Goal: Task Accomplishment & Management: Complete application form

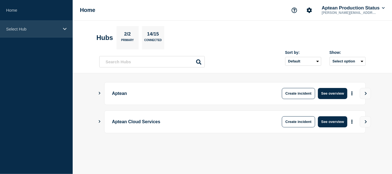
click at [58, 28] on p "Select Hub" at bounding box center [32, 29] width 53 height 5
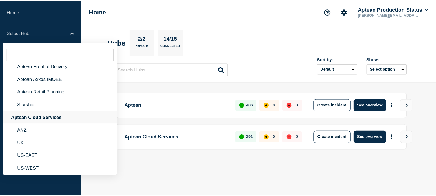
scroll to position [61, 0]
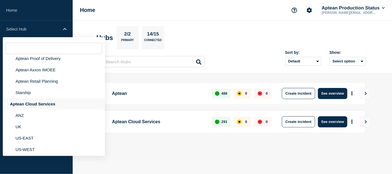
click at [41, 106] on div "Aptean Cloud Services" at bounding box center [54, 103] width 102 height 11
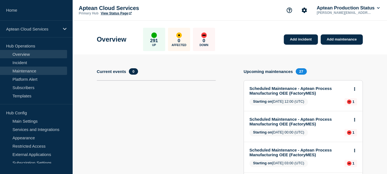
click at [36, 68] on link "Maintenance" at bounding box center [33, 71] width 67 height 8
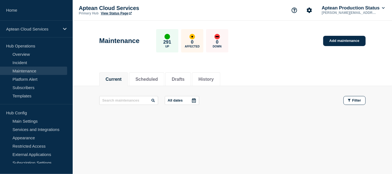
click at [262, 67] on div "Current Scheduled Drafts History" at bounding box center [232, 76] width 266 height 19
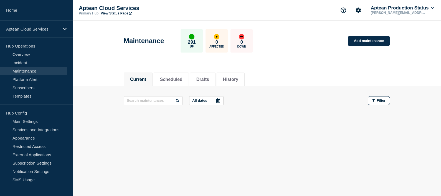
click at [274, 83] on div "Current Scheduled Drafts History" at bounding box center [257, 76] width 266 height 19
click at [292, 111] on div "All dates Filter" at bounding box center [257, 105] width 266 height 19
click at [159, 76] on li "Scheduled" at bounding box center [171, 79] width 35 height 14
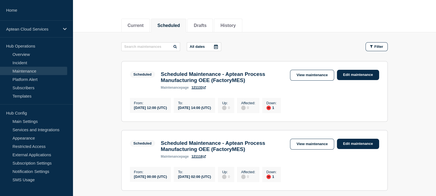
scroll to position [52, 0]
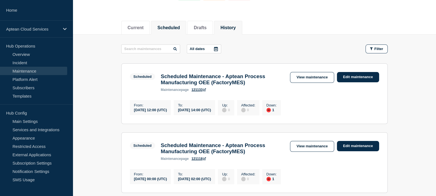
click at [236, 27] on button "History" at bounding box center [227, 27] width 15 height 5
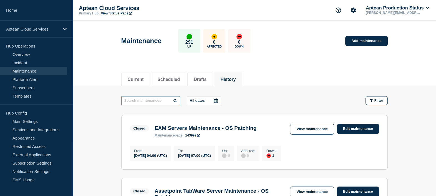
click at [147, 99] on input "text" at bounding box center [150, 100] width 59 height 9
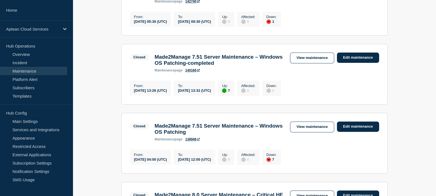
scroll to position [213, 0]
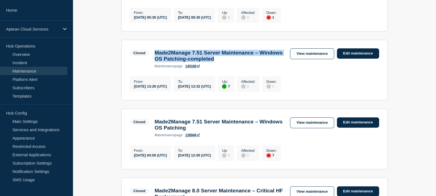
drag, startPoint x: 153, startPoint y: 59, endPoint x: 250, endPoint y: 68, distance: 96.8
click at [250, 68] on div "Made2Manage 7.51 Server Maintenance – Windows OS Patching-completed maintenance…" at bounding box center [220, 59] width 136 height 18
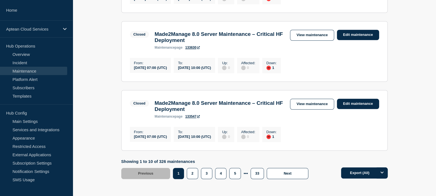
scroll to position [707, 0]
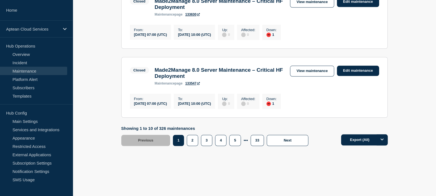
drag, startPoint x: 101, startPoint y: 144, endPoint x: 203, endPoint y: 167, distance: 104.5
click at [192, 142] on button "2" at bounding box center [192, 140] width 11 height 11
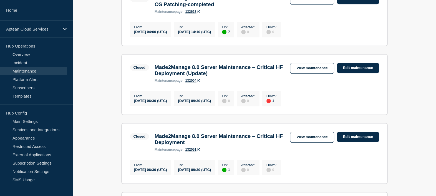
scroll to position [543, 0]
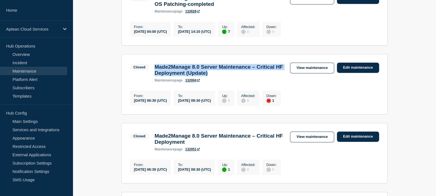
drag, startPoint x: 155, startPoint y: 88, endPoint x: 249, endPoint y: 95, distance: 94.4
click at [249, 76] on h3 "Made2Manage 8.0 Server Maintenance – Critical HF Deployment (Update)" at bounding box center [220, 70] width 130 height 12
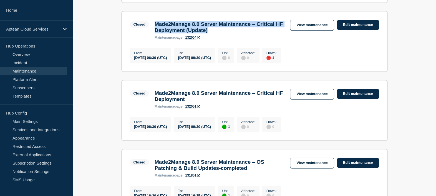
scroll to position [586, 0]
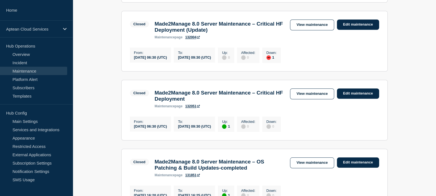
click at [178, 71] on section "Closed Made2Manage 8.0 Server Maintenance – Critical HF Deployment (Update) mai…" at bounding box center [254, 41] width 266 height 60
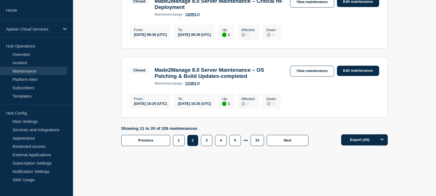
scroll to position [707, 0]
click at [207, 138] on button "3" at bounding box center [206, 140] width 11 height 11
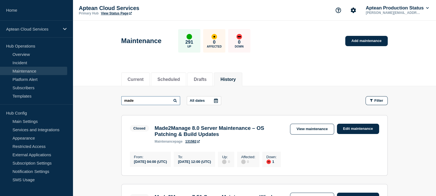
click at [161, 96] on input "made" at bounding box center [150, 100] width 59 height 9
drag, startPoint x: 154, startPoint y: 128, endPoint x: 196, endPoint y: 128, distance: 42.2
click at [196, 128] on h3 "Made2Manage 8.0 Server Maintenance – OS Patching & Build Updates" at bounding box center [220, 131] width 130 height 12
copy h3 "Made2Manage"
click at [166, 100] on input "made" at bounding box center [150, 100] width 59 height 9
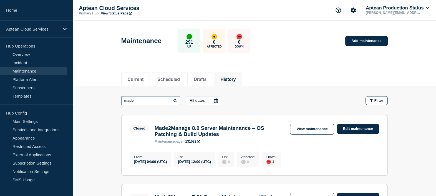
paste input "Made2Manag"
type input "Made2Manage 7"
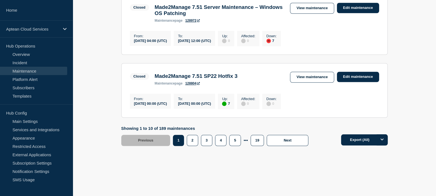
scroll to position [674, 0]
drag, startPoint x: 132, startPoint y: 130, endPoint x: 240, endPoint y: 126, distance: 108.3
click at [240, 109] on div "From : 2025-06-04 00:00 (UTC) To : 2025-06-04 00:00 (UTC) Up : 7 Affected : 0 D…" at bounding box center [207, 100] width 154 height 17
drag, startPoint x: 240, startPoint y: 126, endPoint x: 212, endPoint y: 112, distance: 31.3
click at [212, 112] on section "Closed Made2Manage 7.51 SP22 Hotfix 3 maintenance page 128804 View maintenance …" at bounding box center [254, 90] width 266 height 54
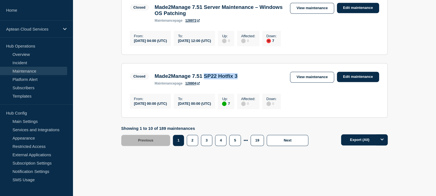
drag, startPoint x: 211, startPoint y: 99, endPoint x: 254, endPoint y: 101, distance: 43.1
click at [254, 85] on div "Closed Made2Manage 7.51 SP22 Hotfix 3 maintenance page 128804 View maintenance …" at bounding box center [254, 79] width 249 height 14
drag, startPoint x: 254, startPoint y: 101, endPoint x: 226, endPoint y: 115, distance: 31.4
click at [226, 115] on section "Closed Made2Manage 7.51 SP22 Hotfix 3 maintenance page 128804 View maintenance …" at bounding box center [254, 90] width 266 height 54
click at [195, 146] on button "2" at bounding box center [192, 140] width 11 height 11
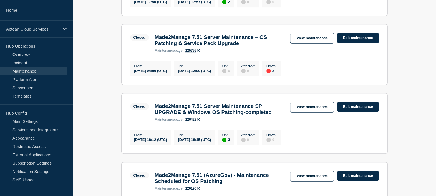
scroll to position [365, 0]
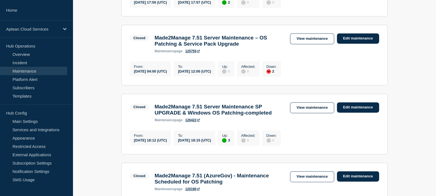
drag, startPoint x: 155, startPoint y: 92, endPoint x: 176, endPoint y: 93, distance: 21.7
click at [167, 73] on div "2025-04-27 04:00 (UTC)" at bounding box center [150, 71] width 33 height 5
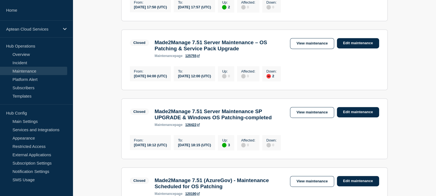
scroll to position [360, 0]
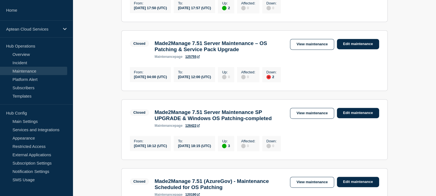
drag, startPoint x: 176, startPoint y: 93, endPoint x: 221, endPoint y: 90, distance: 45.0
click at [215, 82] on div "To : 2025-04-27 12:00 (UTC)" at bounding box center [194, 74] width 41 height 15
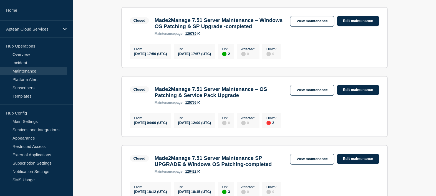
scroll to position [311, 0]
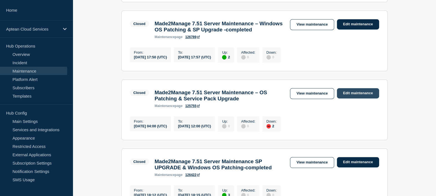
click at [343, 98] on link "Edit maintenance" at bounding box center [358, 93] width 42 height 10
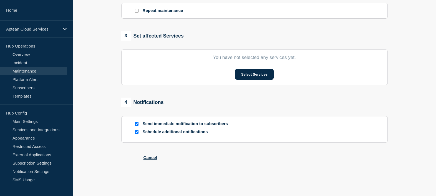
type input "Made2Manage 7.51 Server Maintenance – OS Patching & Service Pack Upgrade"
type input "2025-04-27"
type input "04:00"
type input "2025-04-27"
type input "12:00"
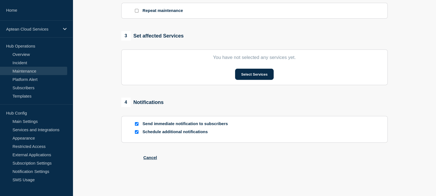
checkbox input "true"
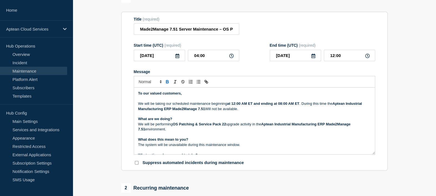
scroll to position [61, 0]
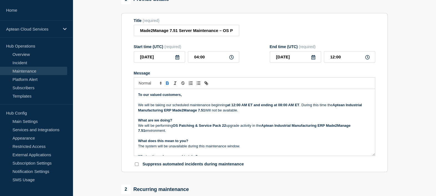
click at [201, 118] on p "Message" at bounding box center [254, 115] width 233 height 5
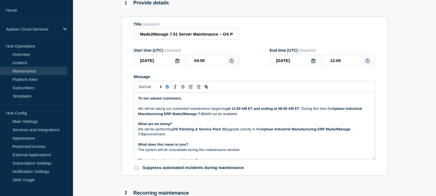
scroll to position [33, 0]
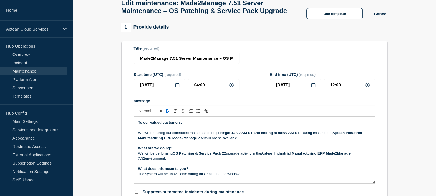
click at [238, 105] on form "Title (required) Made2Manage 7.51 Server Maintenance – OS Patching & Service Pa…" at bounding box center [254, 120] width 241 height 148
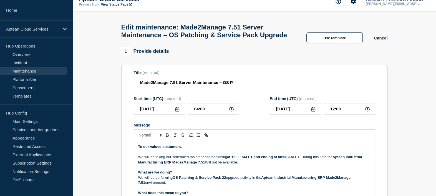
scroll to position [9, 0]
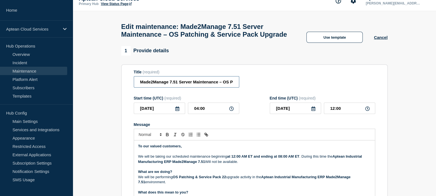
click at [210, 87] on input "Made2Manage 7.51 Server Maintenance – OS Patching & Service Pack Upgrade" at bounding box center [186, 81] width 105 height 11
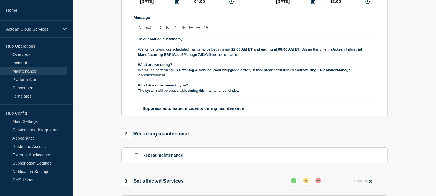
scroll to position [118, 0]
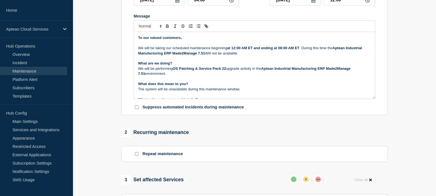
click at [240, 76] on p "We will be performing OS Patching & Service Pack 22 upgrade activity in the Apt…" at bounding box center [254, 71] width 233 height 10
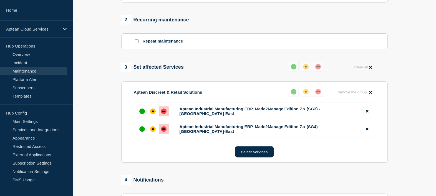
scroll to position [233, 0]
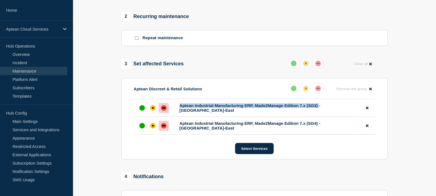
drag, startPoint x: 179, startPoint y: 122, endPoint x: 319, endPoint y: 121, distance: 139.9
click at [319, 112] on span "Aptean Industrial Manufacturing ERP, Made2Manage Edition 7.x (SG3) - US-East" at bounding box center [271, 107] width 183 height 9
copy span "Aptean Industrial Manufacturing ERP, Made2Manage Edition 7.x (SG3)"
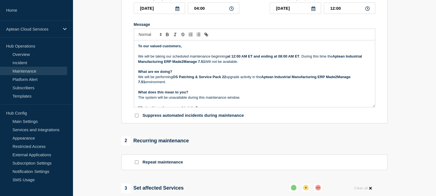
scroll to position [109, 0]
click at [226, 79] on strong "OS Patching & Service Pack 22" at bounding box center [199, 77] width 53 height 4
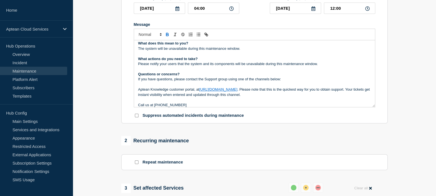
scroll to position [49, 0]
click at [201, 87] on p "Message" at bounding box center [254, 84] width 233 height 5
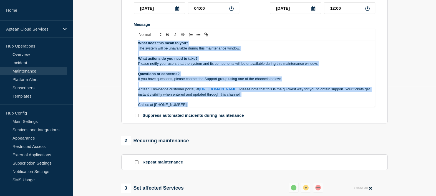
copy div "To our valued customers, We will be taking our scheduled maintenance beginning …"
click at [250, 87] on p "Message" at bounding box center [254, 84] width 233 height 5
copy div "To our valued customers, We will be taking our scheduled maintenance beginning …"
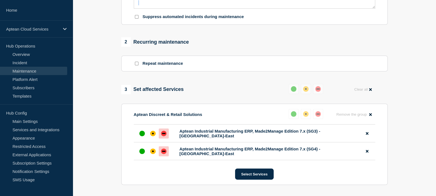
scroll to position [229, 0]
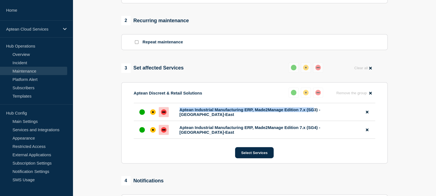
drag, startPoint x: 179, startPoint y: 128, endPoint x: 314, endPoint y: 128, distance: 135.2
click at [314, 121] on li "Aptean Industrial Manufacturing ERP, Made2Manage Edition 7.x (SG3) - US-East" at bounding box center [254, 112] width 241 height 18
copy span "Aptean Industrial Manufacturing ERP, Made2Manage Edition 7.x (SG"
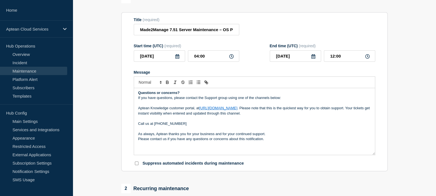
scroll to position [61, 0]
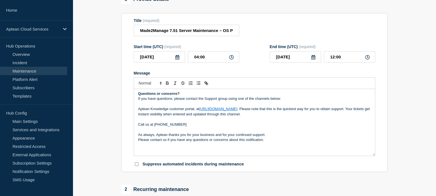
click at [208, 137] on p "As always, Aptean thanks you for your business and for your continued support." at bounding box center [254, 134] width 233 height 5
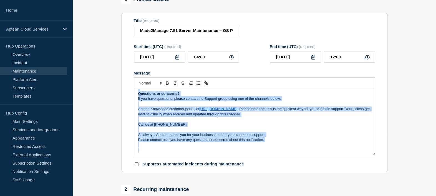
copy div "To our valued customers, We will be taking our scheduled maintenance beginning …"
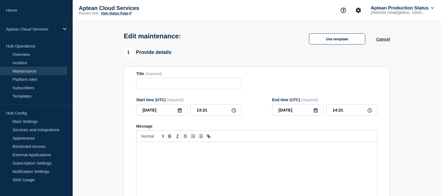
type input "Made2Manage 7.51 Server Maintenance – OS Patching & Service Pack Upgrade"
type input "[DATE]"
type input "04:00"
type input "[DATE]"
type input "12:00"
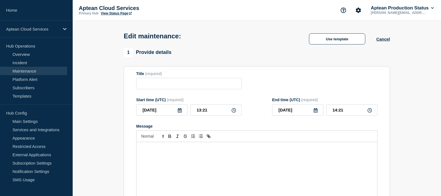
checkbox input "true"
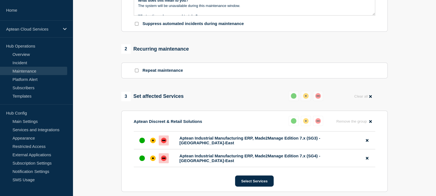
scroll to position [200, 0]
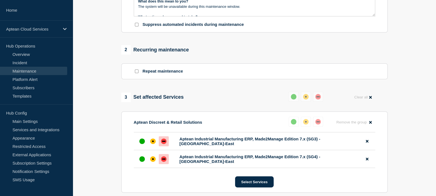
click at [64, 69] on link "Maintenance" at bounding box center [33, 71] width 67 height 8
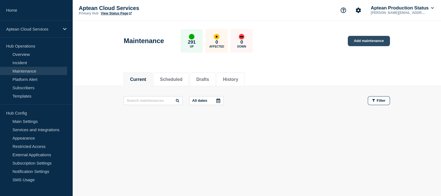
click at [379, 43] on link "Add maintenance" at bounding box center [369, 41] width 42 height 10
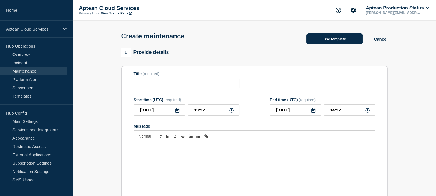
click at [326, 39] on button "Use template" at bounding box center [334, 38] width 56 height 11
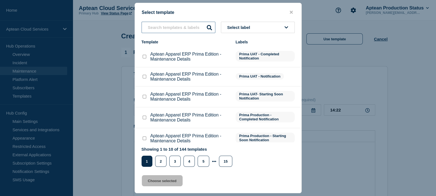
click at [175, 27] on input "text" at bounding box center [179, 27] width 74 height 11
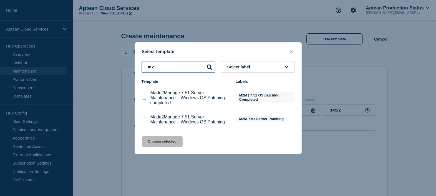
type input "m"
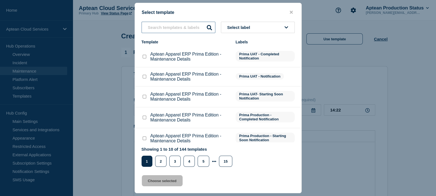
paste input "Made2Manage"
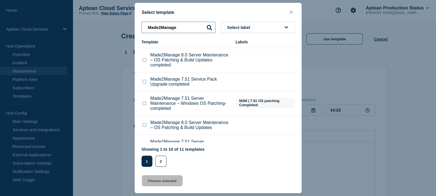
scroll to position [132, 0]
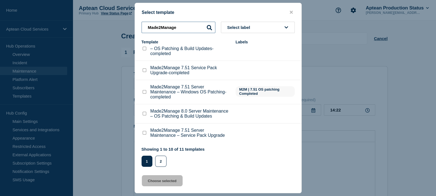
paste input "7.51 Server Maintenance – OS Patching & Service Pack Upgrade"
type input "Made2Manage 7.51 Server Maintenance – OS Patching & Service Pack Upgrade"
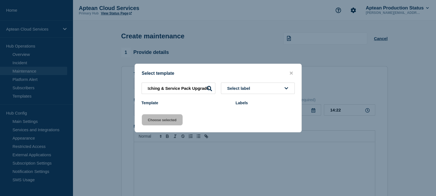
scroll to position [0, 0]
click at [248, 85] on button "Select label" at bounding box center [258, 87] width 74 height 11
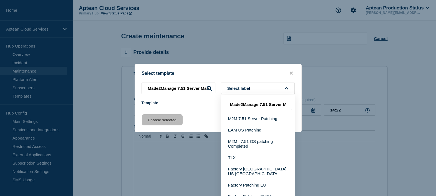
scroll to position [0, 101]
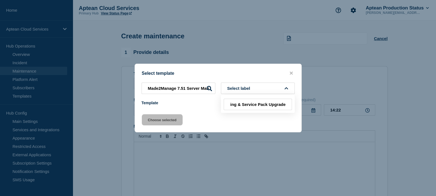
type input "Made2Manage 7.51 Server Maintenance – OS Patching & Service Pack Upgrade"
click at [193, 92] on input "Made2Manage 7.51 Server Maintenance – OS Patching & Service Pack Upgrade" at bounding box center [179, 87] width 74 height 11
type input "\"
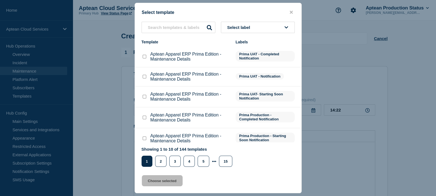
click at [243, 26] on span "Select label" at bounding box center [239, 27] width 25 height 5
type input "M"
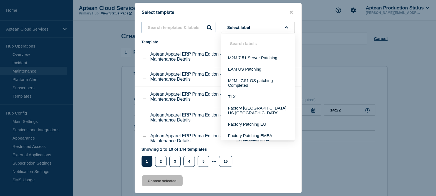
click at [187, 27] on input "text" at bounding box center [179, 27] width 74 height 11
paste input "Made2Manage 7.51 Server Maintenance – OS Patching & Service Pack Upgrade"
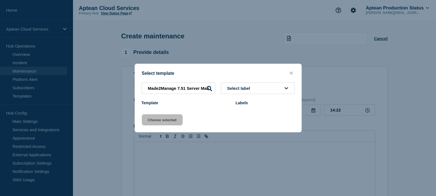
click at [210, 110] on div "Select template Made2Manage 7.51 Server Maintenance – OS Patching & Service Pac…" at bounding box center [218, 98] width 167 height 69
drag, startPoint x: 200, startPoint y: 89, endPoint x: 294, endPoint y: 95, distance: 94.9
click at [294, 95] on div "Made2Manage 7.51 Server Maintenance – OS Patching & Service Pack Upgrade Select…" at bounding box center [218, 94] width 167 height 25
drag, startPoint x: 186, startPoint y: 86, endPoint x: 239, endPoint y: 94, distance: 53.9
click at [239, 94] on div "Made2Manage 7.51 Serverrade Select label Template Labels" at bounding box center [218, 94] width 167 height 25
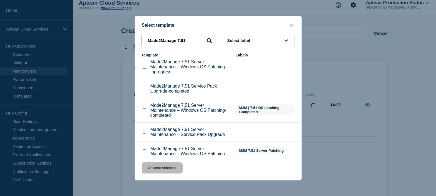
scroll to position [59, 0]
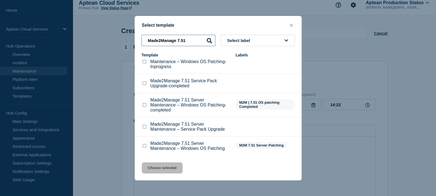
type input "Made2Manage 7.51"
click at [145, 127] on input "Made2Manage 7.51 Server Maintenance – Service Pack Upgrade checkbox" at bounding box center [145, 127] width 4 height 4
checkbox input "true"
click at [166, 165] on button "Choose selected" at bounding box center [162, 167] width 41 height 11
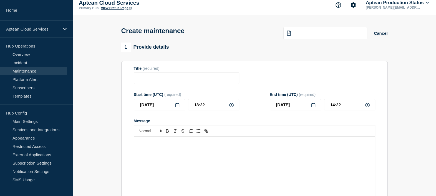
type input "Made2Manage 7.51 Server Maintenance – Service Pack Upgrade"
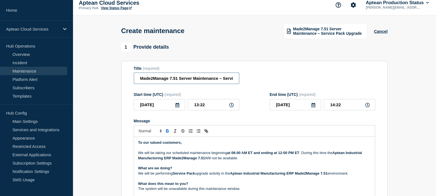
click at [219, 78] on input "Made2Manage 7.51 Server Maintenance – Service Pack Upgrade" at bounding box center [186, 77] width 105 height 11
click at [213, 80] on input "Made2Manage 7.51 Server Maintenance – Service Pack Upgrade" at bounding box center [186, 77] width 105 height 11
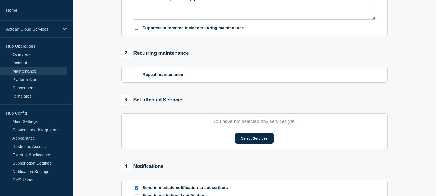
scroll to position [191, 0]
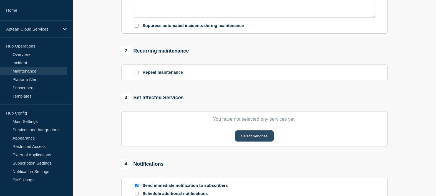
click at [253, 140] on button "Select Services" at bounding box center [254, 135] width 39 height 11
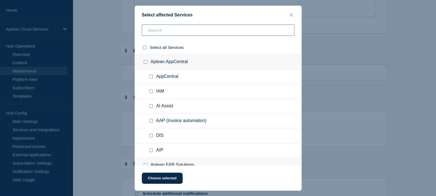
click at [256, 28] on input "text" at bounding box center [218, 29] width 153 height 11
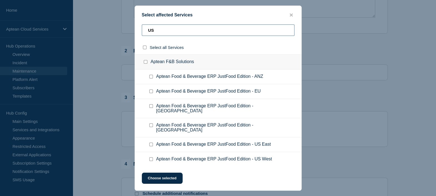
type input "U"
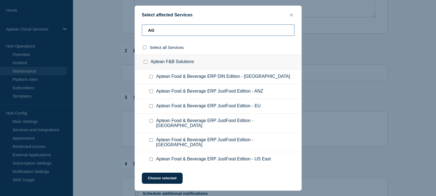
type input "A"
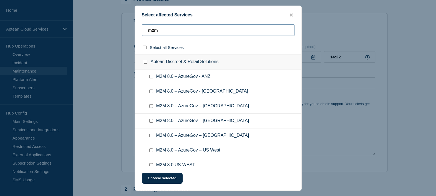
scroll to position [53, 0]
paste input "Aptean Industrial Manufacturing ERP, Made2Manage Edition 7.x (SG3)"
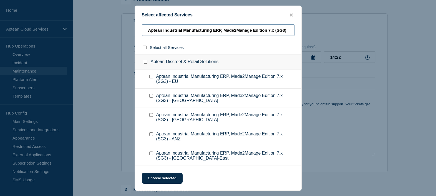
scroll to position [0, 0]
click at [285, 29] on input "Aptean Industrial Manufacturing ERP, Made2Manage Edition 7.x (SG3)" at bounding box center [218, 29] width 153 height 11
type input "Aptean Industrial Manufacturing ERP, Made2Manage Edition 7.x (SG)"
checkbox input "true"
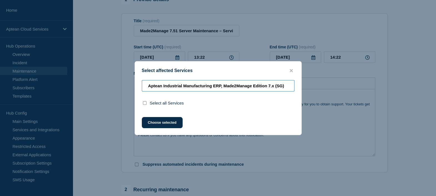
type input "Aptean Industrial Manufacturing ERP, Made2Manage Edition 7.x (SG2)"
checkbox input "false"
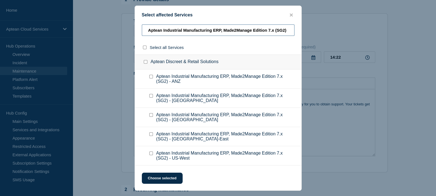
scroll to position [19, 0]
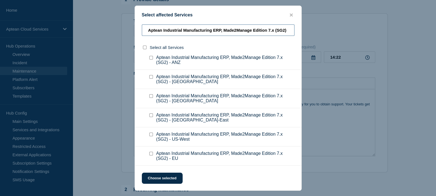
type input "Aptean Industrial Manufacturing ERP, Made2Manage Edition 7.x (SG2)"
click at [151, 135] on input "Aptean Industrial Manufacturing ERP, Made2Manage Edition 7.x (SG2) - US-West ch…" at bounding box center [151, 134] width 4 height 4
drag, startPoint x: 282, startPoint y: 29, endPoint x: 104, endPoint y: 29, distance: 178.4
click at [104, 29] on div "Select affected Services Aptean Industrial Manufacturing ERP, Made2Manage Editi…" at bounding box center [218, 98] width 436 height 196
click at [151, 134] on input "Aptean Industrial Manufacturing ERP, Made2Manage Edition 7.x (SG2) - US-West ch…" at bounding box center [151, 134] width 4 height 4
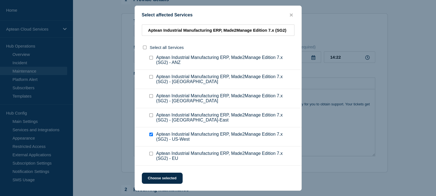
checkbox input "false"
click at [149, 115] on input "Aptean Industrial Manufacturing ERP, Made2Manage Edition 7.x (SG2) - US-East ch…" at bounding box center [151, 115] width 4 height 4
click at [151, 115] on input "Aptean Industrial Manufacturing ERP, Made2Manage Edition 7.x (SG2) - US-East ch…" at bounding box center [151, 115] width 4 height 4
checkbox input "true"
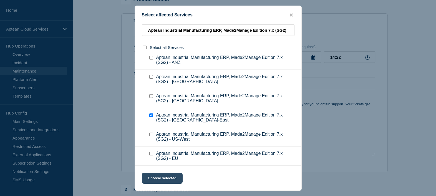
click at [166, 176] on button "Choose selected" at bounding box center [162, 177] width 41 height 11
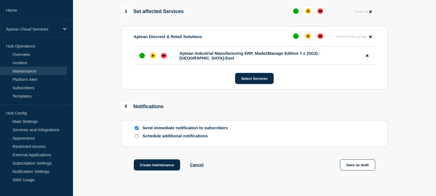
scroll to position [318, 0]
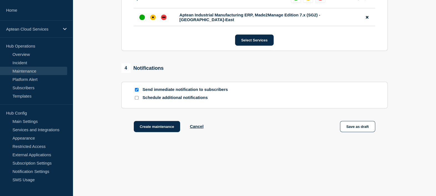
click at [137, 89] on input "Send immediate notification to subscribers" at bounding box center [137, 90] width 4 height 4
checkbox input "false"
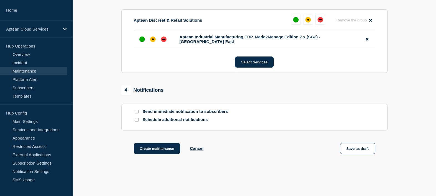
scroll to position [293, 0]
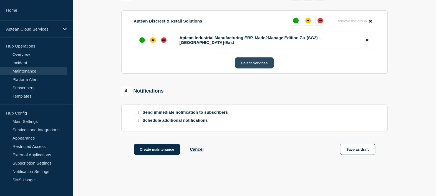
click at [248, 66] on button "Select Services" at bounding box center [254, 62] width 39 height 11
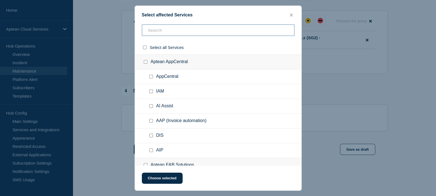
click at [181, 28] on input "text" at bounding box center [218, 29] width 153 height 11
paste input "Aptean Industrial Manufacturing ERP, Made2Manage Edition 7.x (SG"
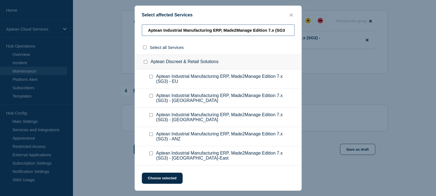
type input "Aptean Industrial Manufacturing ERP, Made2Manage Edition 7.x (SG3"
click at [210, 128] on ul "Aptean Industrial Manufacturing ERP, Made2Manage Edition 7.x (SG3) - ANZ" at bounding box center [218, 136] width 167 height 19
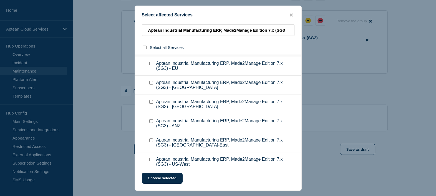
scroll to position [19, 0]
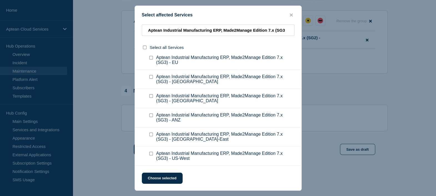
click at [152, 152] on input "Aptean Industrial Manufacturing ERP, Made2Manage Edition 7.x (SG3) - US-West ch…" at bounding box center [151, 154] width 4 height 4
checkbox input "true"
click at [166, 179] on button "Choose selected" at bounding box center [162, 177] width 41 height 11
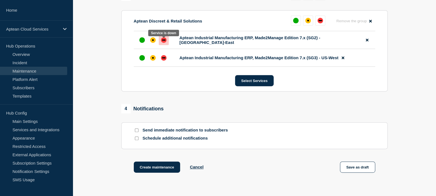
click at [165, 39] on div at bounding box center [164, 40] width 10 height 10
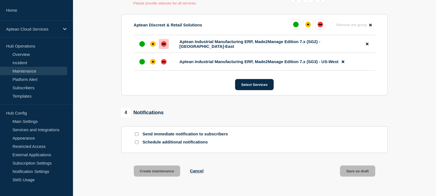
scroll to position [293, 0]
click at [164, 45] on div "down" at bounding box center [163, 44] width 3 height 1
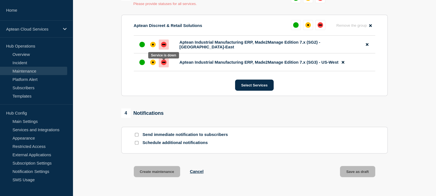
click at [163, 63] on div "down" at bounding box center [163, 62] width 3 height 1
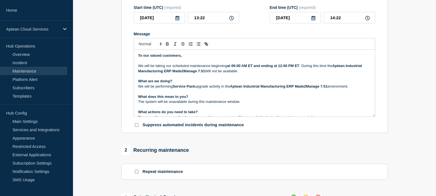
scroll to position [0, 0]
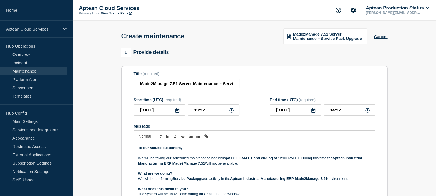
click at [175, 112] on icon at bounding box center [177, 110] width 4 height 4
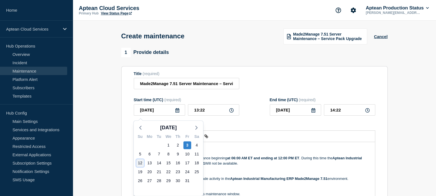
click at [138, 161] on div "12" at bounding box center [140, 163] width 8 height 8
type input "2025-10-12"
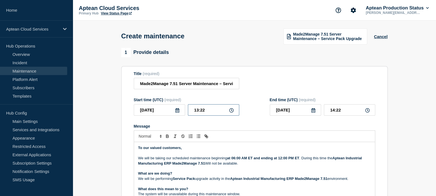
click at [199, 112] on input "13:22" at bounding box center [213, 109] width 51 height 11
drag, startPoint x: 218, startPoint y: 107, endPoint x: 177, endPoint y: 108, distance: 41.1
click at [177, 108] on div "2025-10-12 13:22" at bounding box center [186, 109] width 105 height 11
type input "04:00"
click at [333, 112] on input "05:00" at bounding box center [349, 109] width 51 height 11
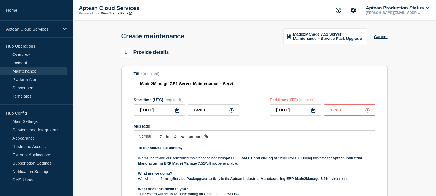
type input "12:00"
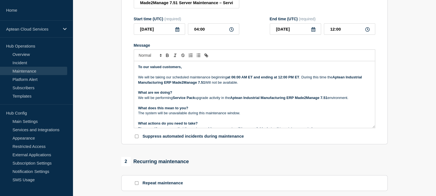
click at [172, 105] on p "Message" at bounding box center [254, 102] width 233 height 5
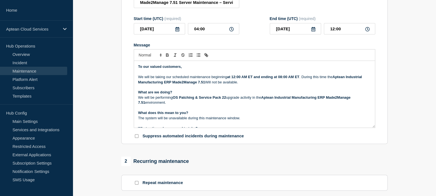
click at [226, 99] on strong "OS Patching & Service Pack 22" at bounding box center [199, 97] width 53 height 4
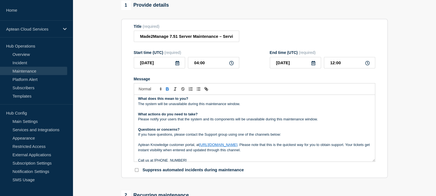
scroll to position [49, 0]
click at [217, 40] on input "Made2Manage 7.51 Server Maintenance – Service Pack Upgrade" at bounding box center [186, 36] width 105 height 11
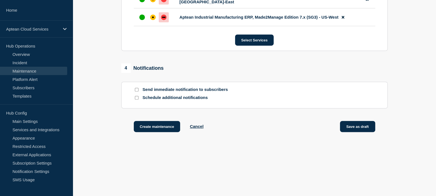
scroll to position [0, 0]
click at [355, 127] on button "Save as draft" at bounding box center [357, 126] width 35 height 11
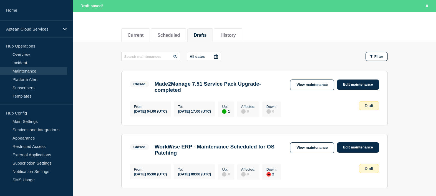
scroll to position [56, 0]
click at [372, 81] on link "Edit maintenance" at bounding box center [358, 84] width 42 height 10
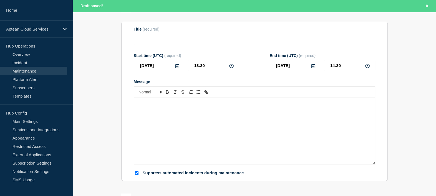
type input "Made2Manage 7.51 Service Pack Upgrade-completed"
type input "2023-06-25"
type input "04:00"
type input "2023-06-25"
type input "17:00"
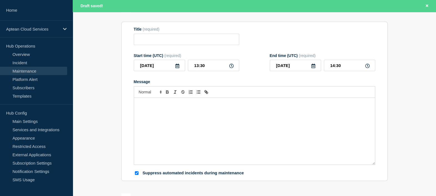
checkbox input "true"
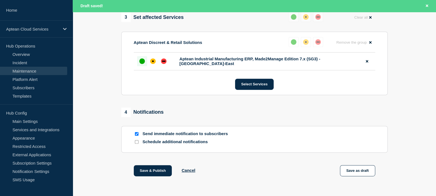
scroll to position [312, 0]
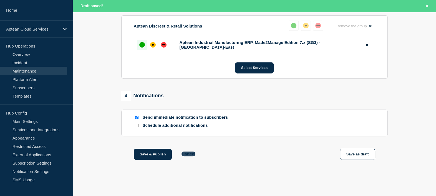
click at [193, 154] on button "Cancel" at bounding box center [188, 153] width 14 height 5
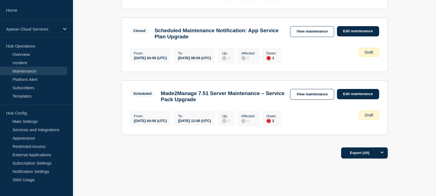
scroll to position [223, 0]
click at [353, 99] on link "Edit maintenance" at bounding box center [358, 94] width 42 height 10
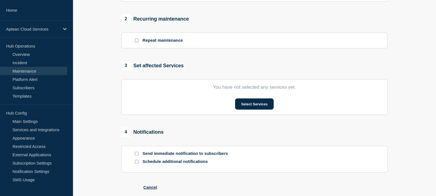
type input "Made2Manage 7.51 Server Maintenance – Service Pack Upgrade"
type input "2025-10-12"
type input "04:00"
type input "2025-10-12"
type input "12:00"
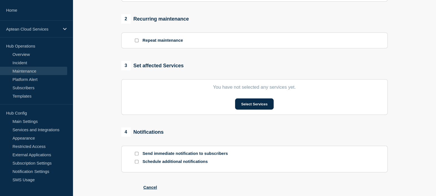
checkbox input "false"
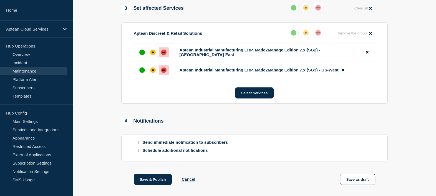
scroll to position [318, 0]
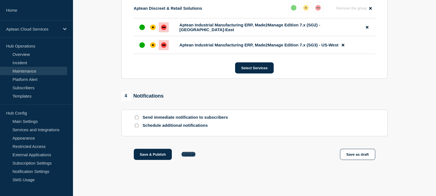
click at [193, 153] on button "Cancel" at bounding box center [188, 154] width 14 height 5
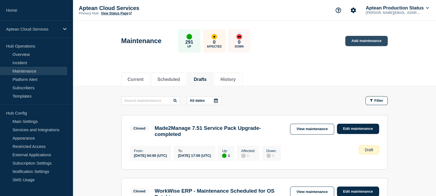
click at [351, 45] on link "Add maintenance" at bounding box center [366, 41] width 42 height 10
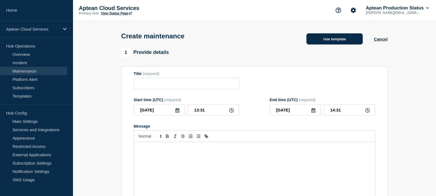
click at [334, 44] on button "Use template" at bounding box center [334, 38] width 56 height 11
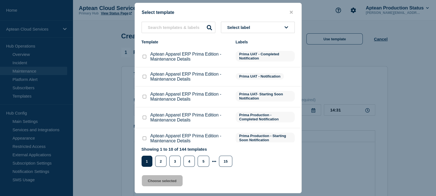
scroll to position [107, 0]
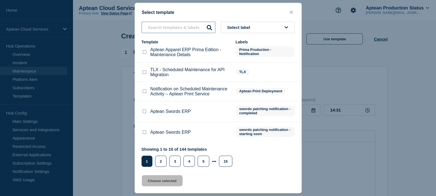
click at [197, 28] on input "text" at bounding box center [179, 27] width 74 height 11
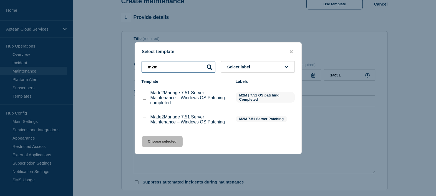
scroll to position [35, 0]
click at [175, 66] on input "m2m" at bounding box center [179, 66] width 74 height 11
type input "m"
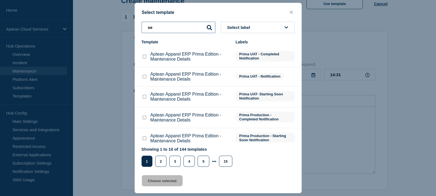
type input "s"
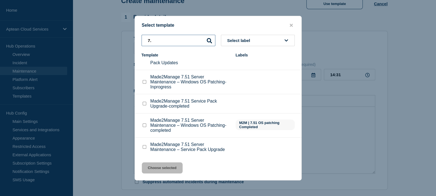
scroll to position [59, 0]
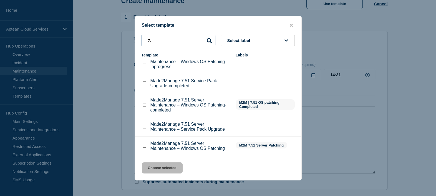
type input "7."
click at [147, 126] on div at bounding box center [145, 127] width 6 height 6
click at [144, 126] on input "Made2Manage 7.51 Server Maintenance – Service Pack Upgrade checkbox" at bounding box center [145, 127] width 4 height 4
checkbox input "true"
click at [162, 165] on button "Choose selected" at bounding box center [162, 167] width 41 height 11
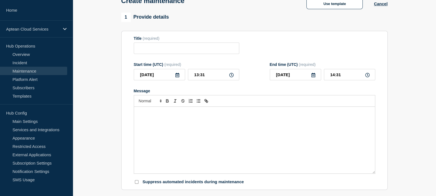
type input "Made2Manage 7.51 Server Maintenance – Service Pack Upgrade"
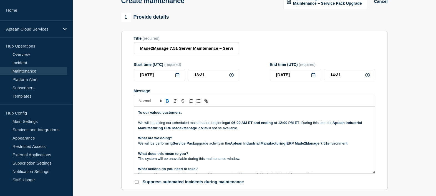
click at [196, 145] on p "We will be performing Service Pack upgrade activity in the Aptean Industrial Ma…" at bounding box center [254, 143] width 233 height 5
click at [195, 154] on p "What does this mean to you?" at bounding box center [254, 153] width 233 height 5
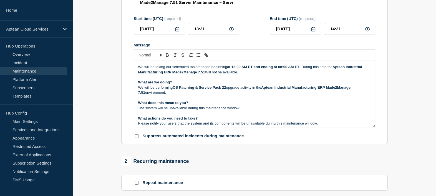
scroll to position [0, 0]
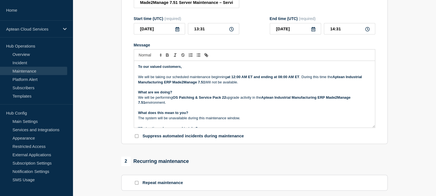
click at [226, 99] on strong "OS Patching & Service Pack 22" at bounding box center [199, 97] width 53 height 4
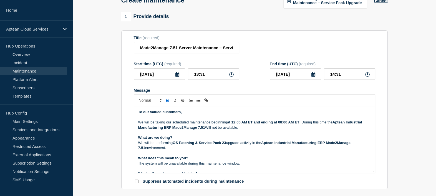
scroll to position [32, 0]
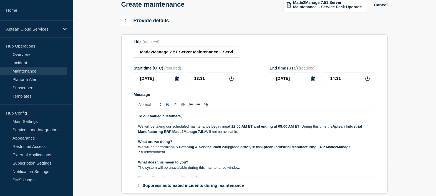
click at [179, 81] on icon at bounding box center [177, 78] width 4 height 4
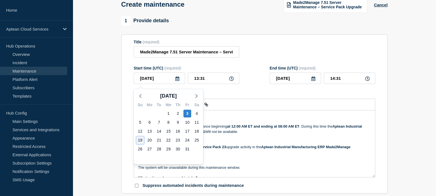
click at [139, 139] on div "19" at bounding box center [140, 140] width 8 height 8
type input "2025-10-19"
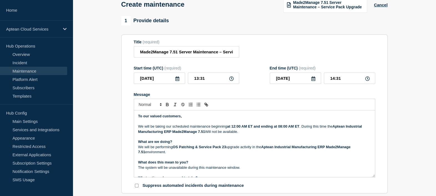
click at [232, 80] on icon at bounding box center [231, 78] width 4 height 4
click at [215, 84] on input "13:31" at bounding box center [213, 77] width 51 height 11
drag, startPoint x: 215, startPoint y: 84, endPoint x: 176, endPoint y: 76, distance: 39.3
click at [176, 76] on div "2025-10-19 13:31" at bounding box center [186, 77] width 105 height 11
type input "04:00"
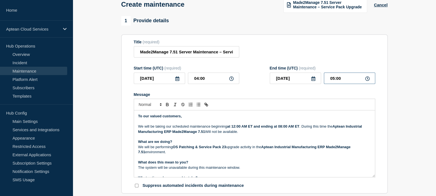
click at [334, 78] on input "05:00" at bounding box center [349, 77] width 51 height 11
type input "12:00"
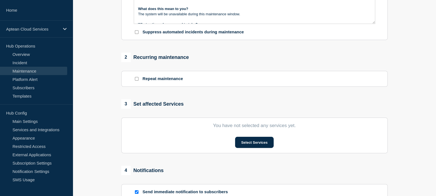
scroll to position [185, 0]
click at [261, 144] on button "Select Services" at bounding box center [254, 142] width 39 height 11
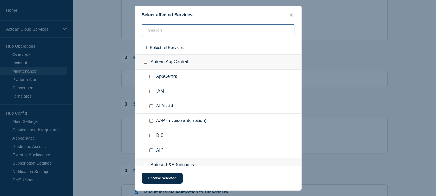
click at [226, 29] on input "text" at bounding box center [218, 29] width 153 height 11
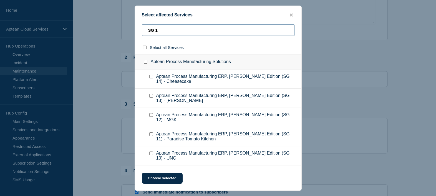
scroll to position [10, 0]
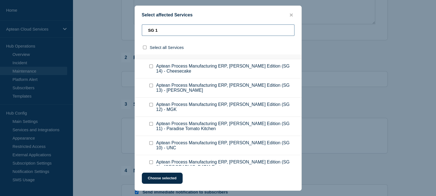
type input "SG 1"
click at [151, 160] on input "Aptean Process Manufacturing ERP, Ross Edition (SG 1) - US-East checkbox" at bounding box center [151, 162] width 4 height 4
checkbox input "true"
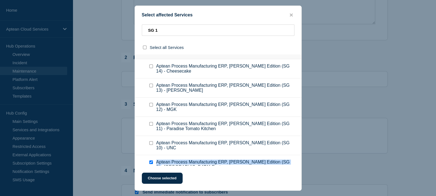
drag, startPoint x: 157, startPoint y: 153, endPoint x: 169, endPoint y: 160, distance: 14.2
click at [169, 160] on span "Aptean Process Manufacturing ERP, Ross Edition (SG 1) - US-East" at bounding box center [224, 164] width 137 height 10
copy span "Aptean Process Manufacturing ERP, Ross Edition (SG 1) - US-East"
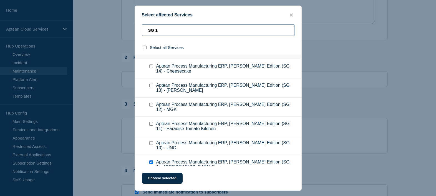
click at [180, 33] on input "SG 1" at bounding box center [218, 29] width 153 height 11
paste input "Aptean Process Manufacturing ERP, Ross Edition (SG 1) - US-East"
type input "Aptean Process Manufacturing ERP, Ross Edition (SG 1) - US-East"
checkbox input "true"
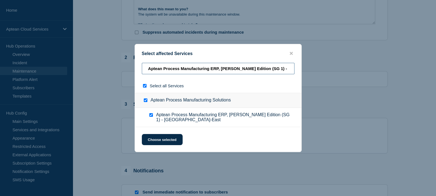
scroll to position [0, 0]
type input "Aptean Process Manufacturing ERP, Ross Edition (SG 1"
checkbox input "false"
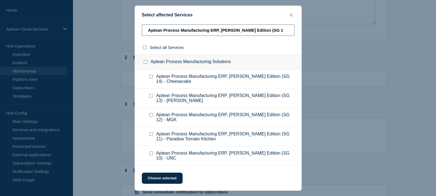
scroll to position [10, 0]
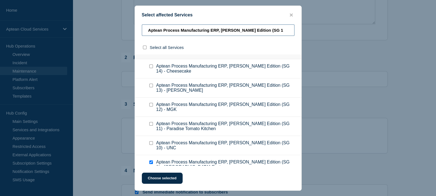
click at [184, 33] on input "Aptean Process Manufacturing ERP, Ross Edition (SG 1" at bounding box center [218, 29] width 153 height 11
paste input "Industrial Manufacturing ERP, Made2Manage Edition 7.x (SG"
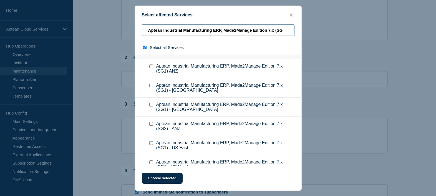
type input "Aptean Industrial Manufacturing ERP, Made2Manage Edition 7.x (SG"
checkbox input "true"
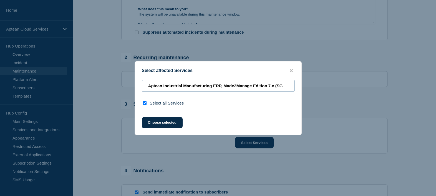
scroll to position [0, 0]
type input "Aptean Industrial Manufacturing ERP, Made2Manage Edition 7.x (SG"
checkbox input "false"
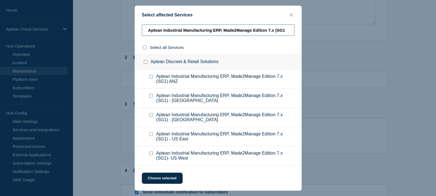
type input "Aptean Industrial Manufacturing ERP, Made2Manage Edition 7.x (SG1"
click at [151, 154] on input "Aptean Industrial Manufacturing ERP, Made2Manage Edition 7.x (SG1)- US West che…" at bounding box center [151, 153] width 4 height 4
checkbox input "true"
click at [150, 134] on input "Aptean Industrial Manufacturing ERP, Made2Manage Edition 7.x (SG1) - US East ch…" at bounding box center [151, 134] width 4 height 4
checkbox input "true"
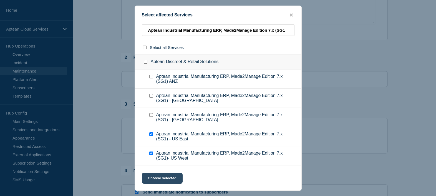
click at [165, 175] on button "Choose selected" at bounding box center [162, 177] width 41 height 11
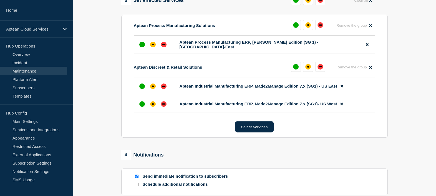
scroll to position [293, 0]
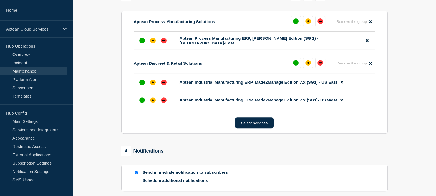
click at [237, 21] on div "Aptean Process Manufacturing Solutions Remove the group Remove" at bounding box center [254, 24] width 241 height 16
click at [371, 23] on icon at bounding box center [370, 22] width 2 height 4
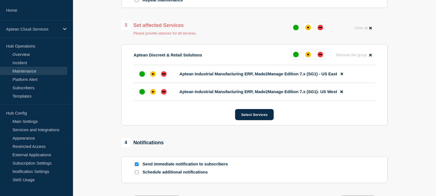
scroll to position [264, 0]
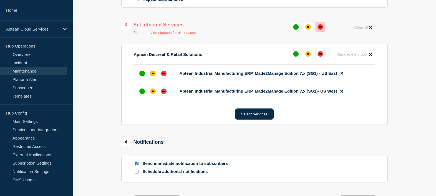
click at [315, 31] on button at bounding box center [320, 27] width 10 height 10
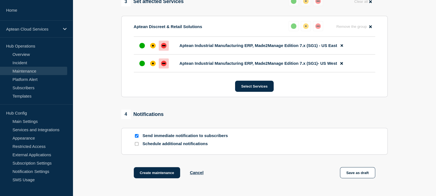
scroll to position [291, 0]
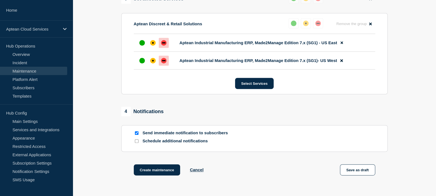
click at [135, 134] on input "Send immediate notification to subscribers" at bounding box center [137, 133] width 4 height 4
checkbox input "false"
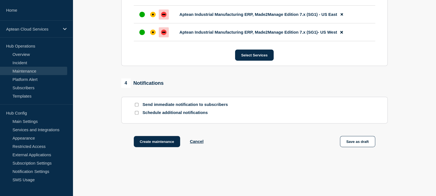
scroll to position [336, 0]
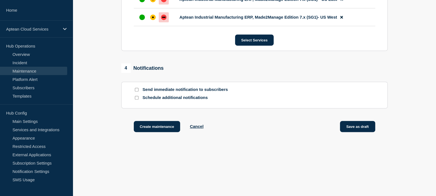
click at [359, 121] on button "Save as draft" at bounding box center [357, 126] width 35 height 11
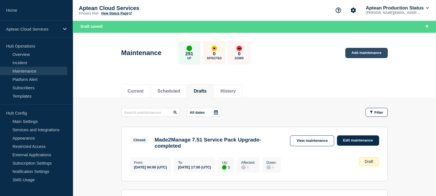
click at [373, 56] on link "Add maintenance" at bounding box center [366, 53] width 42 height 10
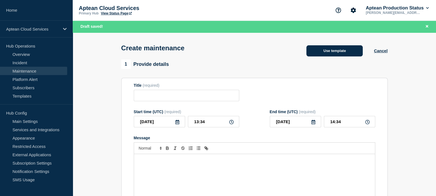
click at [326, 51] on button "Use template" at bounding box center [334, 50] width 56 height 11
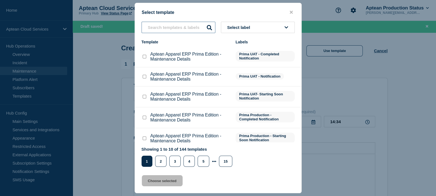
click at [198, 29] on input "text" at bounding box center [179, 27] width 74 height 11
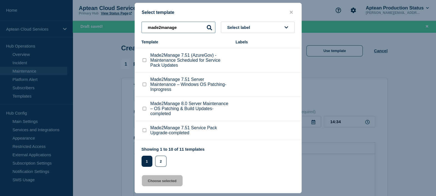
scroll to position [132, 0]
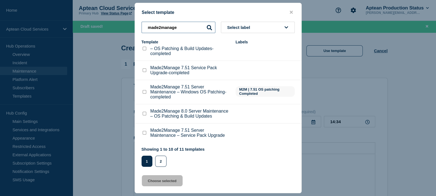
type input "made2manage"
click at [144, 132] on input "Made2Manage 7.51 Server Maintenance – Service Pack Upgrade checkbox" at bounding box center [145, 133] width 4 height 4
checkbox input "true"
click at [165, 180] on button "Choose selected" at bounding box center [162, 180] width 41 height 11
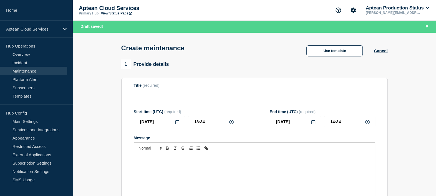
type input "Made2Manage 7.51 Server Maintenance – Service Pack Upgrade"
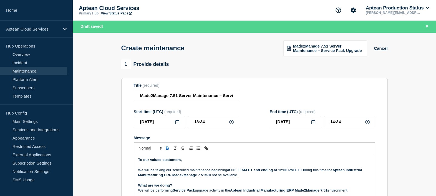
click at [215, 171] on p "We will be taking our scheduled maintenance beginning at 06:00 AM ET and ending…" at bounding box center [254, 172] width 233 height 10
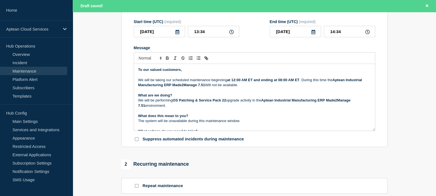
scroll to position [89, 0]
click at [198, 102] on strong "OS Patching & Service Pack 22" at bounding box center [199, 101] width 53 height 4
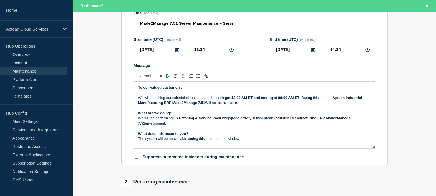
scroll to position [72, 0]
click at [226, 119] on strong "OS Patching & Service Pack 22" at bounding box center [199, 117] width 53 height 4
click at [176, 52] on icon at bounding box center [177, 49] width 4 height 4
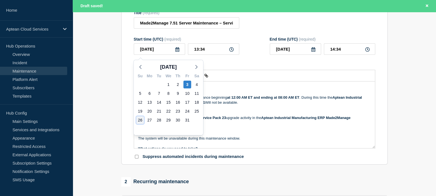
click at [140, 119] on div "26" at bounding box center [140, 120] width 8 height 8
type input "2025-10-26"
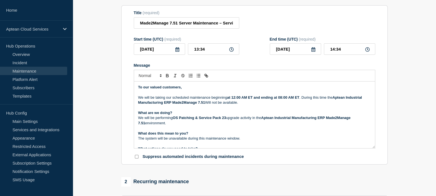
scroll to position [61, 0]
drag, startPoint x: 211, startPoint y: 51, endPoint x: 181, endPoint y: 45, distance: 30.6
click at [181, 45] on div "2025-10-26 13:34" at bounding box center [186, 48] width 105 height 11
type input "04:00"
click at [334, 51] on input "05:00" at bounding box center [349, 48] width 51 height 11
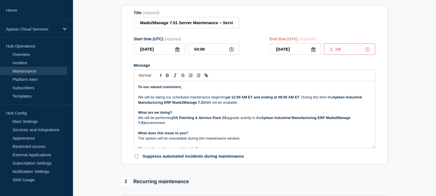
type input "12:00"
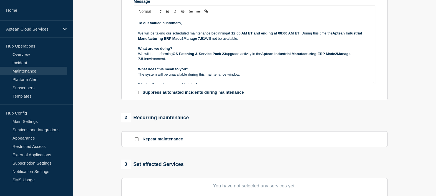
scroll to position [166, 0]
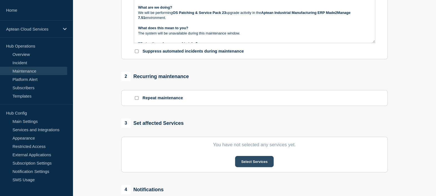
click at [257, 165] on button "Select Services" at bounding box center [254, 161] width 39 height 11
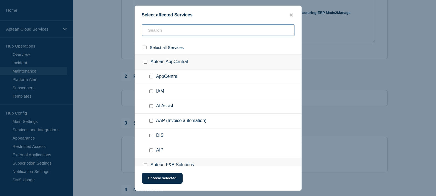
click at [251, 27] on input "text" at bounding box center [218, 29] width 153 height 11
paste input "Aptean Industrial Manufacturing ERP, Made2Manage Edition 7.x (SG"
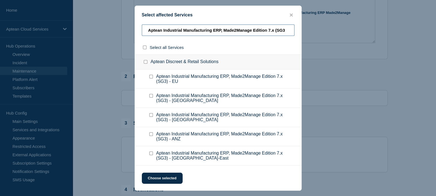
type input "Aptean Industrial Manufacturing ERP, Made2Manage Edition 7.x (SG3"
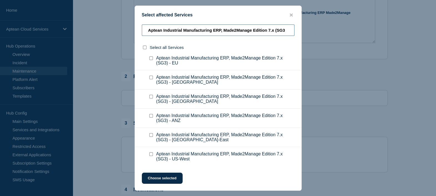
scroll to position [19, 0]
click at [152, 134] on input "Aptean Industrial Manufacturing ERP, Made2Manage Edition 7.x (SG3) - US-East ch…" at bounding box center [151, 134] width 4 height 4
checkbox input "true"
click at [287, 31] on input "Aptean Industrial Manufacturing ERP, Made2Manage Edition 7.x (SG3" at bounding box center [218, 29] width 153 height 11
type input "Aptean Industrial Manufacturing ERP, Made2Manage Edition 7.x (SG4"
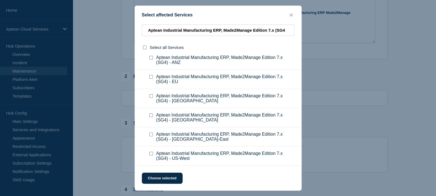
click at [151, 136] on input "Aptean Industrial Manufacturing ERP, Made2Manage Edition 7.x (SG4) - US-East ch…" at bounding box center [151, 134] width 4 height 4
checkbox input "true"
click at [176, 178] on button "Choose selected" at bounding box center [162, 177] width 41 height 11
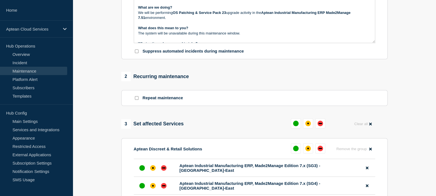
scroll to position [231, 0]
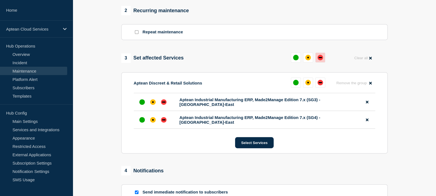
click at [321, 60] on div "down" at bounding box center [320, 58] width 6 height 6
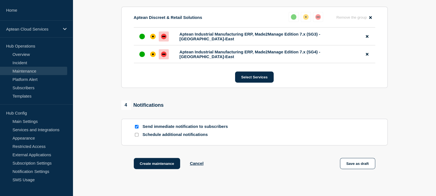
scroll to position [304, 0]
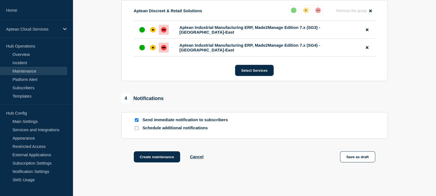
click at [138, 121] on input "Send immediate notification to subscribers" at bounding box center [137, 120] width 4 height 4
checkbox input "false"
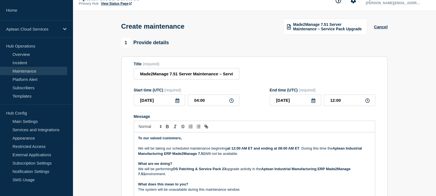
scroll to position [9, 0]
click at [336, 166] on p "What are we doing?" at bounding box center [254, 163] width 233 height 5
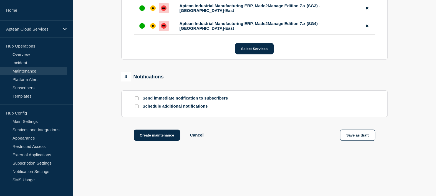
scroll to position [336, 0]
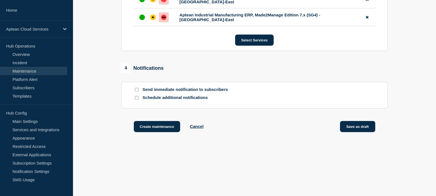
click at [357, 131] on button "Save as draft" at bounding box center [357, 126] width 35 height 11
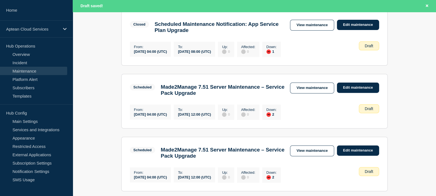
scroll to position [241, 0]
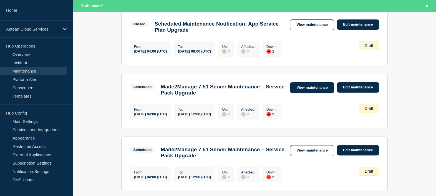
click at [302, 93] on link "View maintenance" at bounding box center [312, 87] width 44 height 11
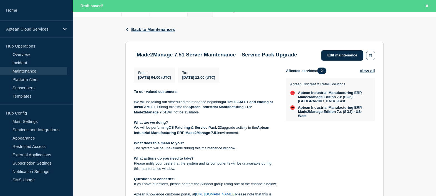
scroll to position [81, 0]
click at [127, 29] on icon "button" at bounding box center [127, 29] width 2 height 4
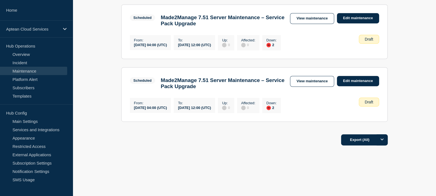
scroll to position [316, 0]
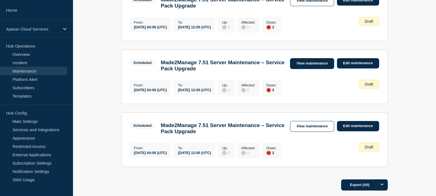
click at [323, 69] on link "View maintenance" at bounding box center [312, 63] width 44 height 11
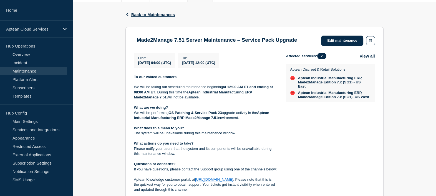
scroll to position [84, 0]
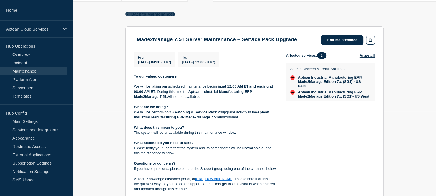
click at [141, 12] on span "Back to Maintenances" at bounding box center [153, 14] width 44 height 5
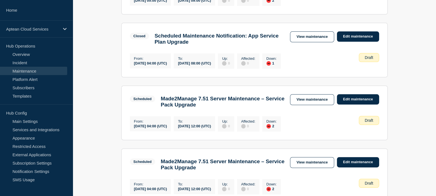
scroll to position [380, 0]
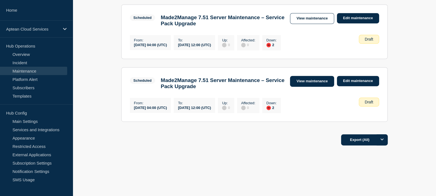
click at [326, 79] on link "View maintenance" at bounding box center [312, 81] width 44 height 11
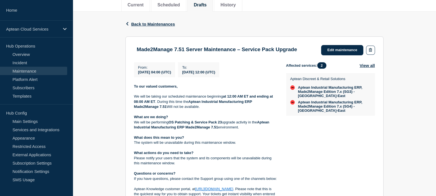
scroll to position [74, 0]
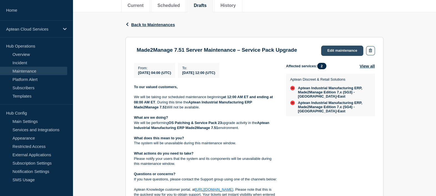
click at [335, 54] on link "Edit maintenance" at bounding box center [342, 51] width 42 height 10
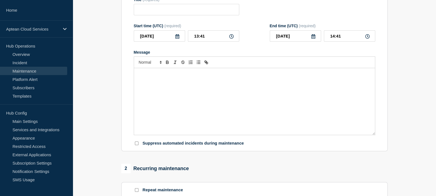
type input "Made2Manage 7.51 Server Maintenance – Service Pack Upgrade"
type input "2025-10-26"
type input "04:00"
type input "2025-10-26"
type input "12:00"
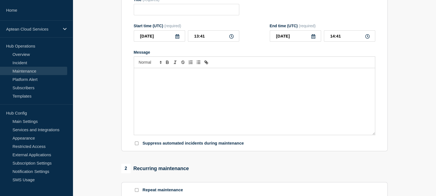
checkbox input "false"
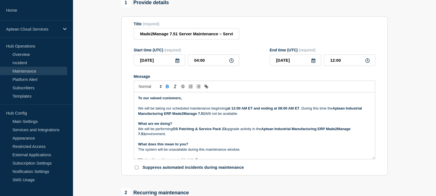
scroll to position [36, 0]
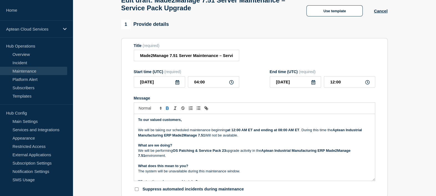
click at [302, 108] on div at bounding box center [254, 108] width 241 height 12
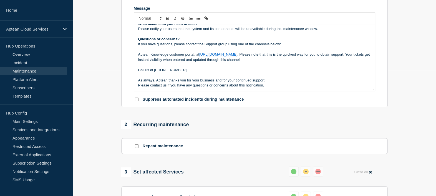
scroll to position [123, 0]
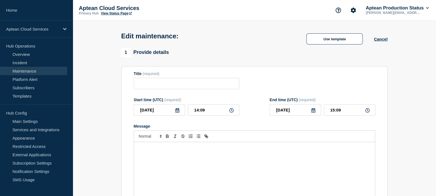
type input "Made2Manage 7.51 Server Maintenance – Service Pack Upgrade"
type input "[DATE]"
type input "04:00"
type input "[DATE]"
type input "12:00"
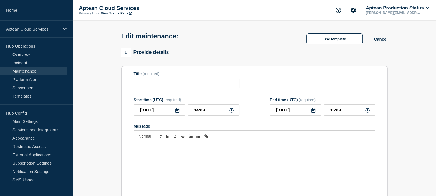
checkbox input "false"
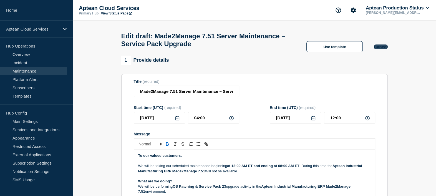
click at [378, 48] on button "Cancel" at bounding box center [381, 46] width 14 height 5
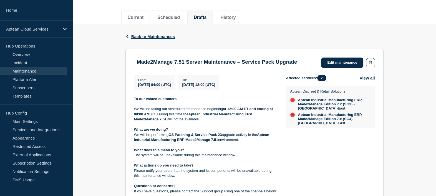
scroll to position [61, 0]
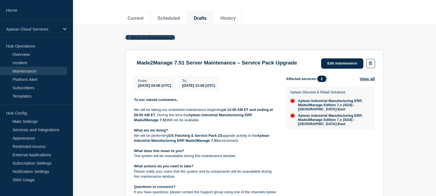
click at [125, 37] on icon "button" at bounding box center [127, 37] width 4 height 4
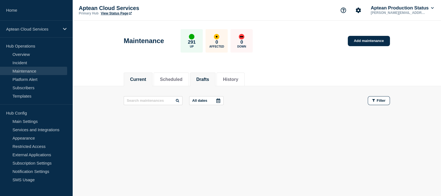
click at [209, 80] on button "Drafts" at bounding box center [202, 79] width 13 height 5
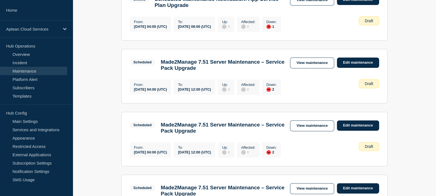
scroll to position [253, 0]
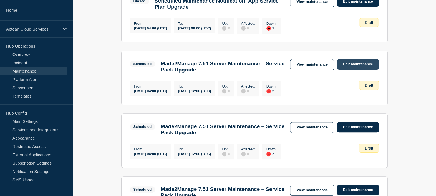
click at [362, 69] on link "Edit maintenance" at bounding box center [358, 64] width 42 height 10
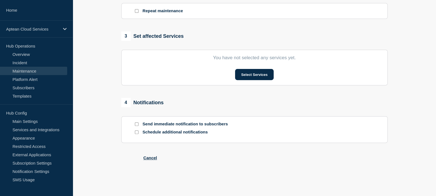
type input "Made2Manage 7.51 Server Maintenance – Service Pack Upgrade"
type input "2025-10-12"
type input "04:00"
type input "2025-10-12"
type input "12:00"
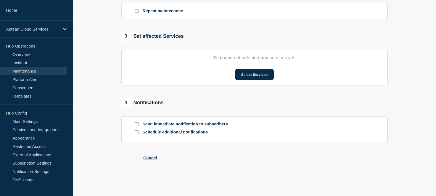
checkbox input "false"
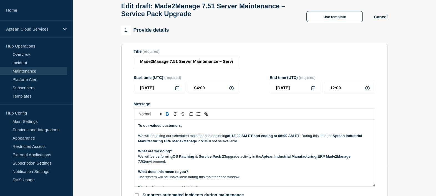
scroll to position [29, 0]
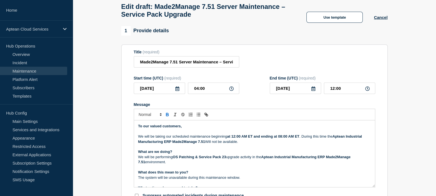
click at [244, 128] on p "To our valued customers," at bounding box center [254, 125] width 233 height 5
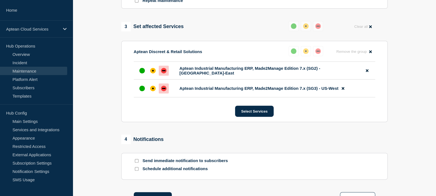
scroll to position [271, 0]
drag, startPoint x: 322, startPoint y: 75, endPoint x: 329, endPoint y: 80, distance: 9.1
click at [329, 79] on li "Aptean Industrial Manufacturing ERP, Made2Manage Edition 7.x (SG2) - US-East" at bounding box center [254, 70] width 241 height 18
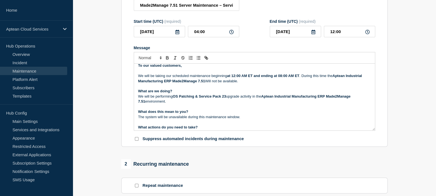
scroll to position [0, 0]
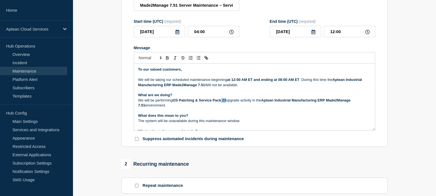
drag, startPoint x: 226, startPoint y: 104, endPoint x: 221, endPoint y: 104, distance: 5.3
click at [221, 102] on strong "OS Patching & Service Pack 23" at bounding box center [199, 100] width 53 height 4
drag, startPoint x: 196, startPoint y: 103, endPoint x: 172, endPoint y: 104, distance: 23.6
click at [172, 104] on p "We will be performing OS Patching & Service Pack 23 upgrade activity in the Apt…" at bounding box center [254, 103] width 233 height 10
click at [205, 113] on p "Message" at bounding box center [254, 110] width 233 height 5
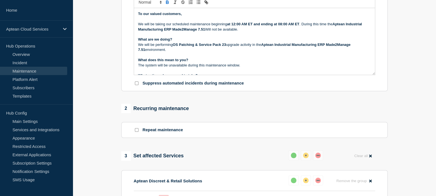
scroll to position [41, 0]
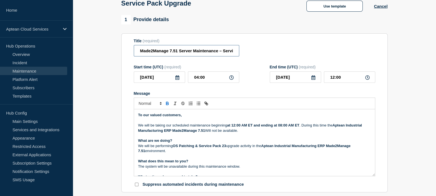
click at [212, 55] on input "Made2Manage 7.51 Server Maintenance – Service Pack Upgrade" at bounding box center [186, 50] width 105 height 11
click at [189, 54] on input "Made2Manage 7.51 Server Maintenance – Service Pack Upgrade" at bounding box center [186, 50] width 105 height 11
click at [189, 56] on input "Made2Manage 7.51 Server Maintenance – OS Patching & Service Pack Upgrade" at bounding box center [186, 50] width 105 height 11
type input "Made2Manage 7.51 Server Maintenance – OS Patching & Service Pack Upgrade"
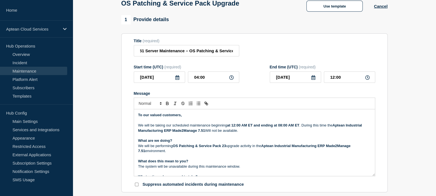
scroll to position [0, 0]
click at [273, 57] on div "Title (required) Made2Manage 7.51 Server Maintenance – OS Patching & Service Pa…" at bounding box center [254, 48] width 241 height 18
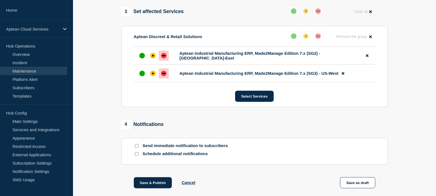
scroll to position [327, 0]
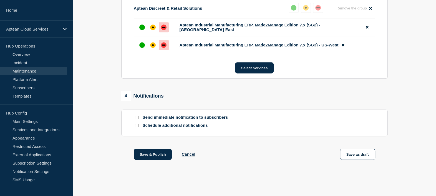
click at [136, 117] on input "Send immediate notification to subscribers" at bounding box center [137, 117] width 4 height 4
checkbox input "true"
click at [136, 123] on input "Schedule additional notifications" at bounding box center [137, 125] width 4 height 4
checkbox input "true"
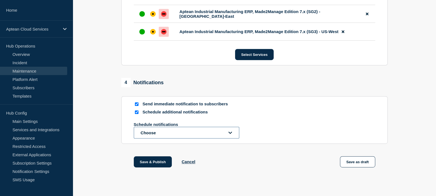
click at [164, 138] on button "Choose" at bounding box center [186, 133] width 105 height 12
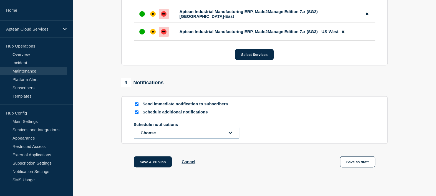
click at [157, 138] on button "Choose" at bounding box center [186, 133] width 105 height 12
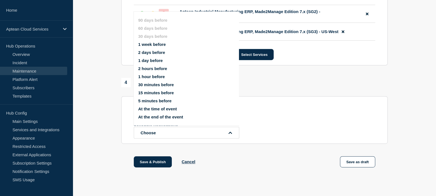
click at [153, 77] on button "1 hour before" at bounding box center [151, 76] width 27 height 5
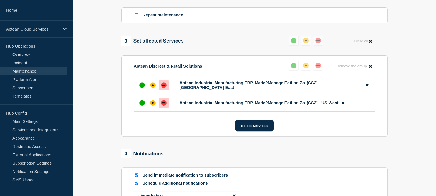
scroll to position [360, 0]
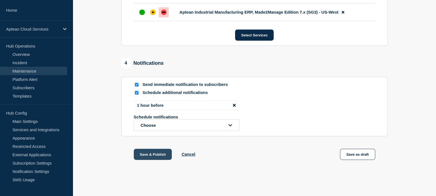
click at [155, 155] on button "Save & Publish" at bounding box center [153, 153] width 38 height 11
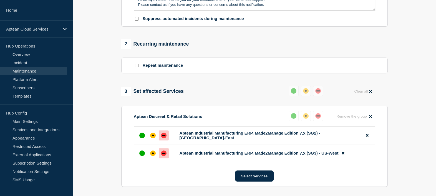
scroll to position [206, 0]
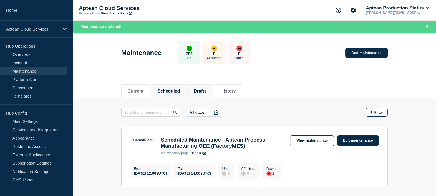
click at [196, 93] on li "Drafts" at bounding box center [200, 91] width 26 height 14
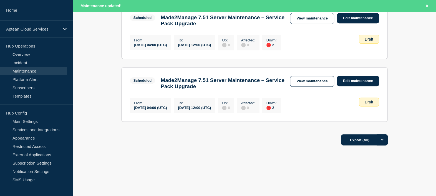
scroll to position [302, 0]
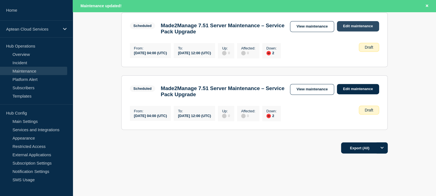
click at [359, 31] on link "Edit maintenance" at bounding box center [358, 26] width 42 height 10
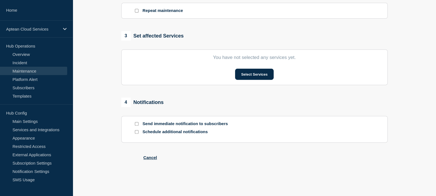
type input "Made2Manage 7.51 Server Maintenance – Service Pack Upgrade"
type input "2025-10-19"
type input "04:00"
type input "2025-10-19"
type input "12:00"
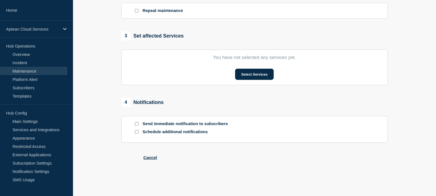
checkbox input "false"
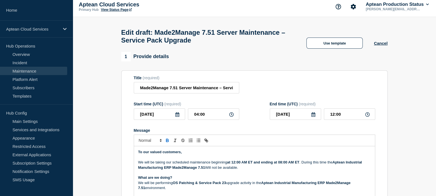
scroll to position [1, 0]
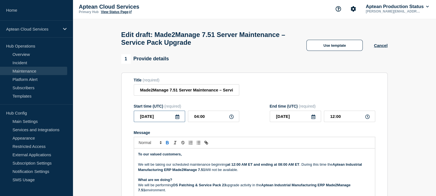
drag, startPoint x: 137, startPoint y: 122, endPoint x: 186, endPoint y: 121, distance: 48.8
click at [186, 121] on div "2025-10-19 04:00" at bounding box center [186, 115] width 105 height 11
click at [241, 121] on div "Start time (UTC) (required) 2025-10-19 04:00 End time (UTC) (required) 2025-10-…" at bounding box center [254, 113] width 241 height 18
click at [215, 91] on input "Made2Manage 7.51 Server Maintenance – Service Pack Upgrade" at bounding box center [186, 89] width 105 height 11
paste input "OS Patching &"
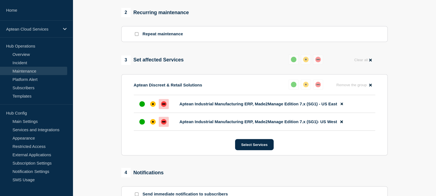
scroll to position [238, 0]
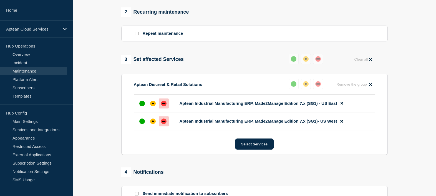
type input "Made2Manage 7.51 Server Maintenance – OS Patching & Service Pack Upgrade"
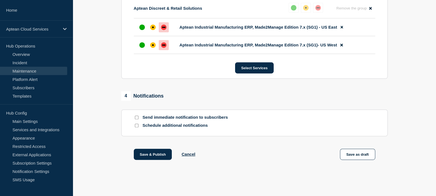
scroll to position [327, 0]
click at [136, 117] on input "Send immediate notification to subscribers" at bounding box center [137, 117] width 4 height 4
checkbox input "true"
click at [135, 124] on input "Schedule additional notifications" at bounding box center [137, 125] width 4 height 4
checkbox input "true"
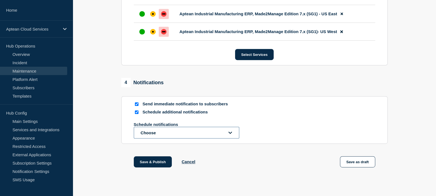
click at [157, 138] on button "Choose" at bounding box center [186, 133] width 105 height 12
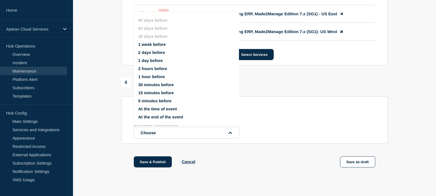
click at [154, 76] on button "1 hour before" at bounding box center [151, 76] width 27 height 5
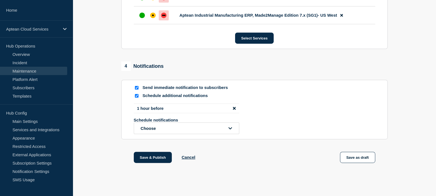
scroll to position [360, 0]
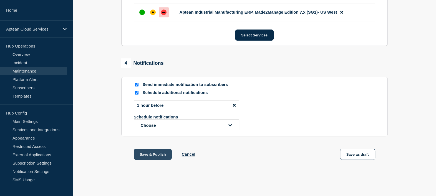
click at [156, 155] on button "Save & Publish" at bounding box center [153, 153] width 38 height 11
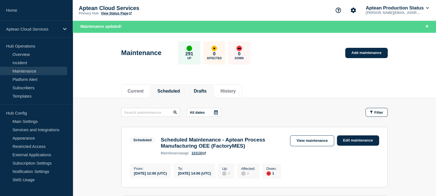
click at [205, 94] on li "Drafts" at bounding box center [200, 91] width 26 height 14
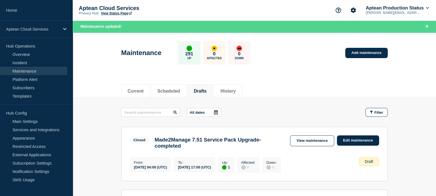
scroll to position [260, 0]
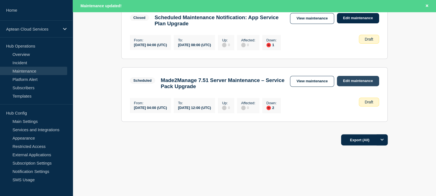
click at [355, 80] on link "Edit maintenance" at bounding box center [358, 81] width 42 height 10
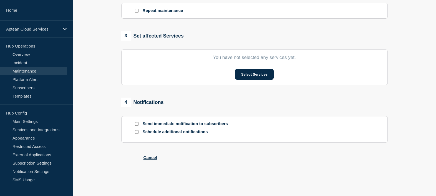
type input "Made2Manage 7.51 Server Maintenance – Service Pack Upgrade"
type input "2025-10-26"
type input "04:00"
type input "2025-10-26"
type input "12:00"
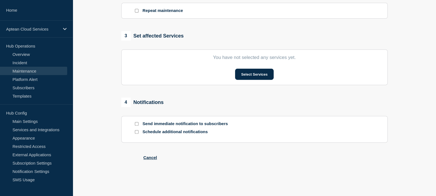
checkbox input "false"
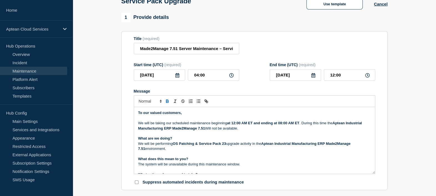
scroll to position [38, 0]
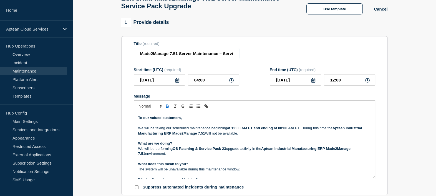
click at [189, 56] on input "Made2Manage 7.51 Server Maintenance – Service Pack Upgrade" at bounding box center [186, 53] width 105 height 11
paste input "OS Patching &"
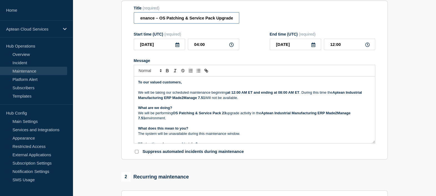
scroll to position [76, 0]
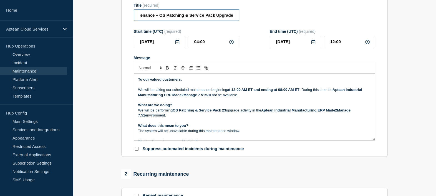
type input "Made2Manage 7.51 Server Maintenance – OS Patching & Service Pack Upgrade"
click at [239, 118] on p "We will be performing OS Patching & Service Pack 23 upgrade activity in the Apt…" at bounding box center [254, 113] width 233 height 10
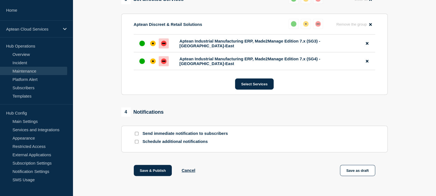
scroll to position [327, 0]
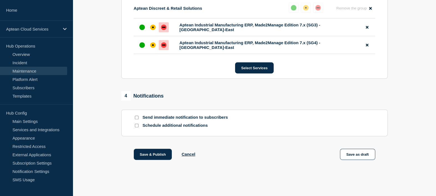
click at [137, 117] on input "Send immediate notification to subscribers" at bounding box center [137, 117] width 4 height 4
checkbox input "true"
click at [137, 126] on input "Schedule additional notifications" at bounding box center [137, 125] width 4 height 4
checkbox input "true"
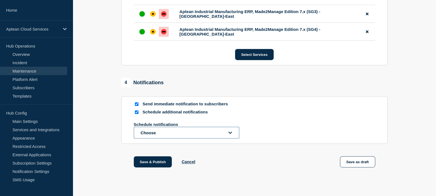
click at [167, 138] on button "Choose" at bounding box center [186, 133] width 105 height 12
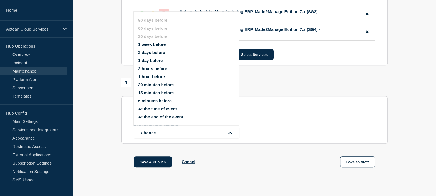
click at [142, 78] on button "1 hour before" at bounding box center [151, 76] width 27 height 5
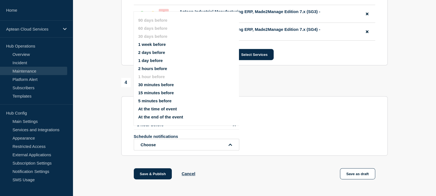
click at [123, 87] on span "4" at bounding box center [125, 82] width 9 height 9
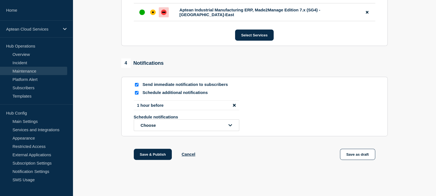
scroll to position [360, 0]
click at [162, 155] on button "Save & Publish" at bounding box center [153, 153] width 38 height 11
